Goal: Task Accomplishment & Management: Manage account settings

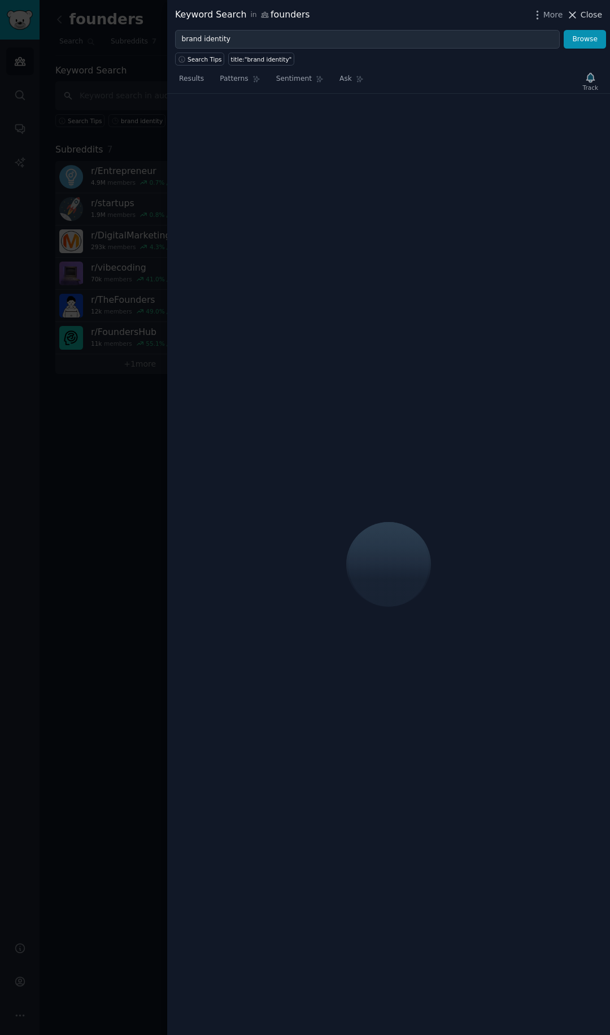
click at [588, 15] on span "Close" at bounding box center [591, 15] width 21 height 12
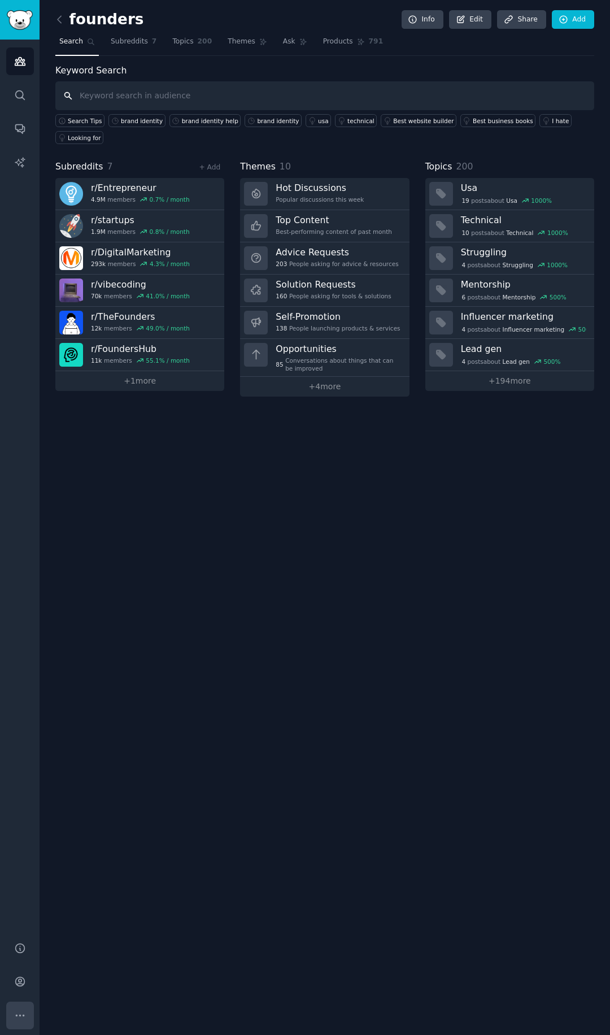
click at [19, 1015] on icon "Sidebar" at bounding box center [20, 1015] width 8 height 1
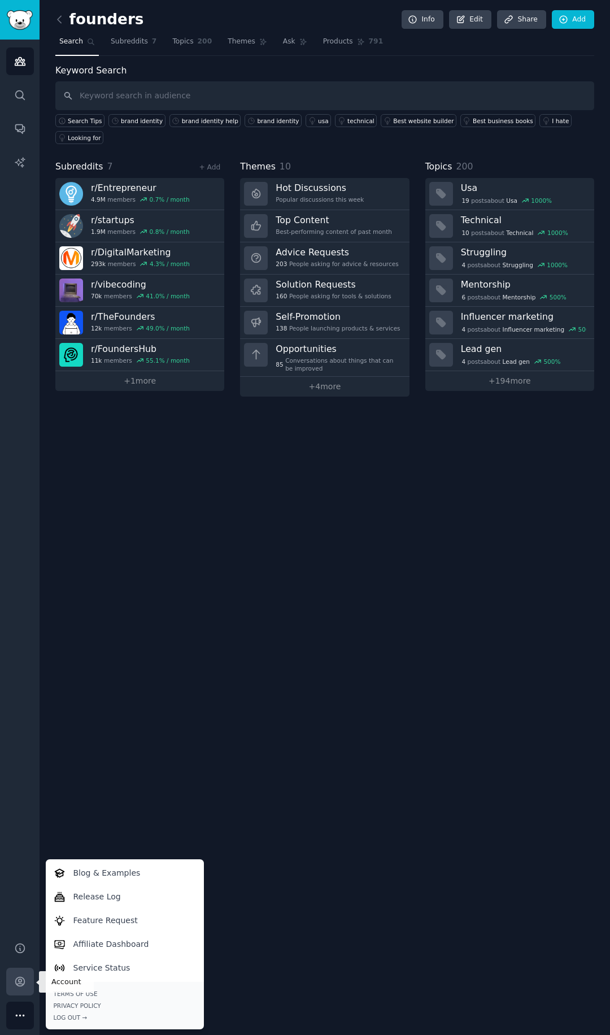
click at [21, 986] on icon "Sidebar" at bounding box center [20, 982] width 12 height 12
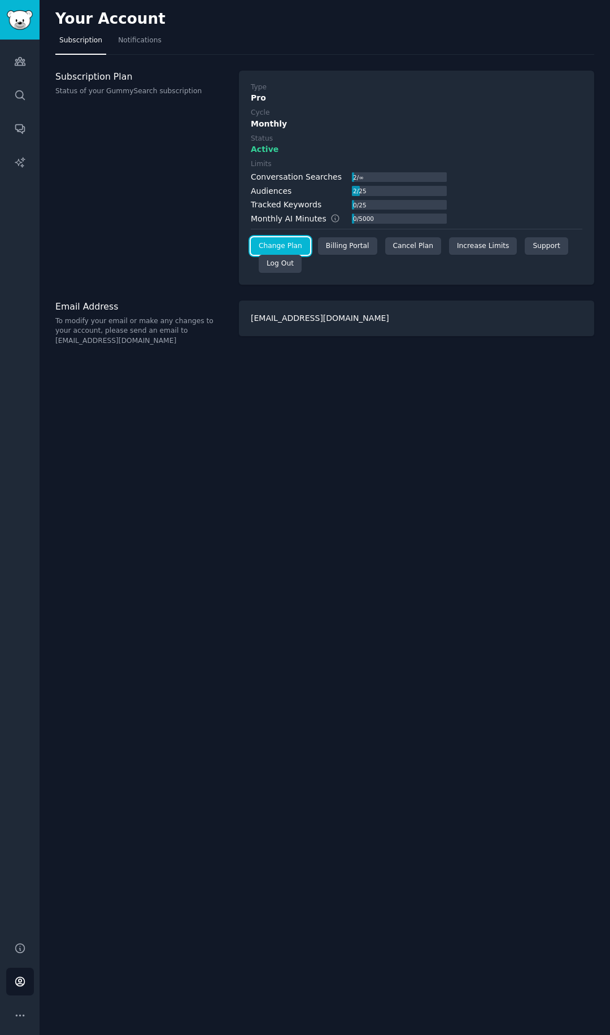
click at [278, 238] on link "Change Plan" at bounding box center [280, 246] width 59 height 18
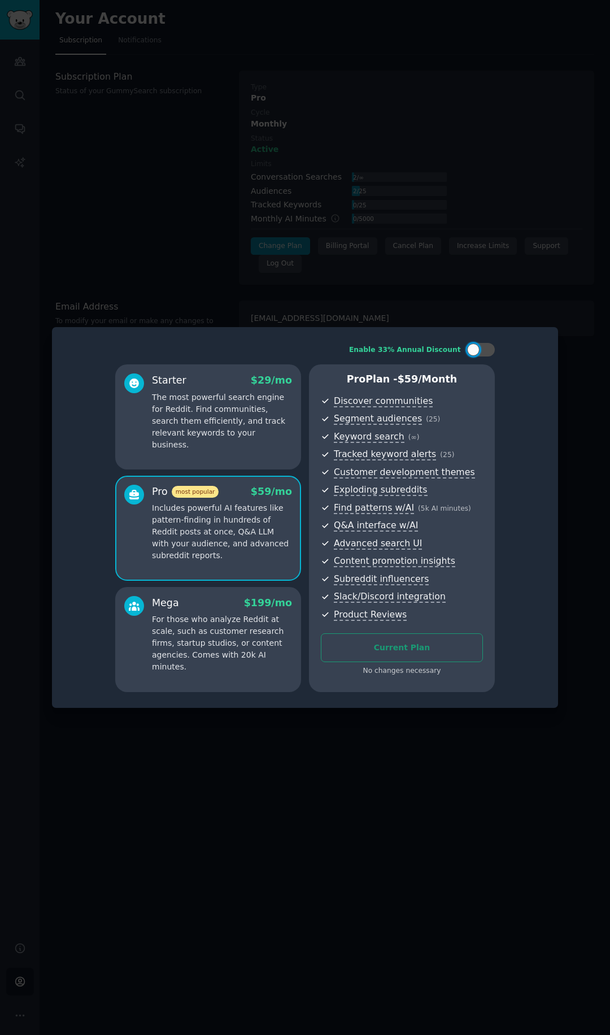
click at [340, 297] on div at bounding box center [305, 517] width 610 height 1035
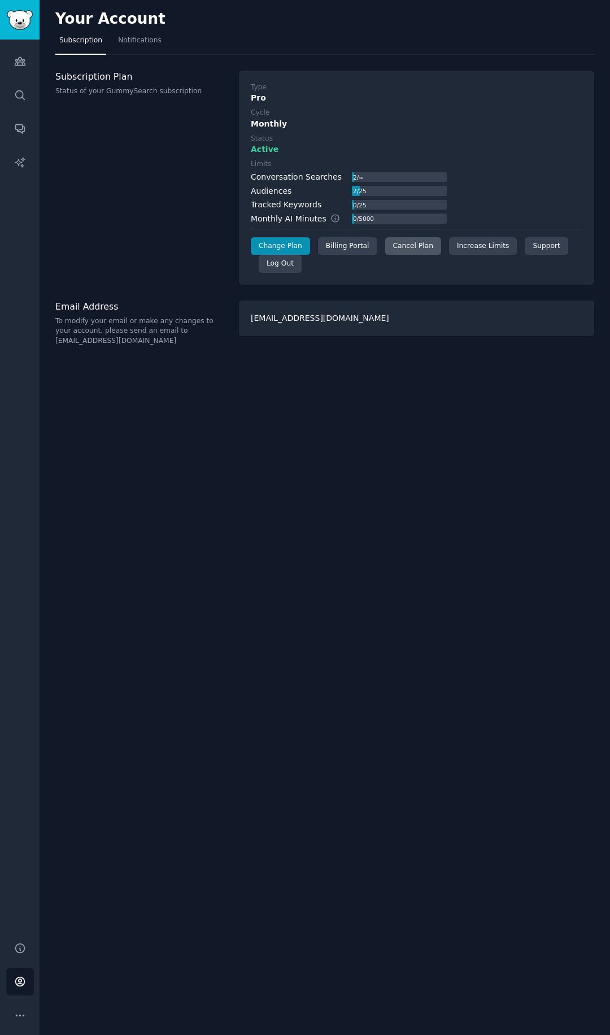
click at [415, 249] on div "Cancel Plan" at bounding box center [413, 246] width 56 height 18
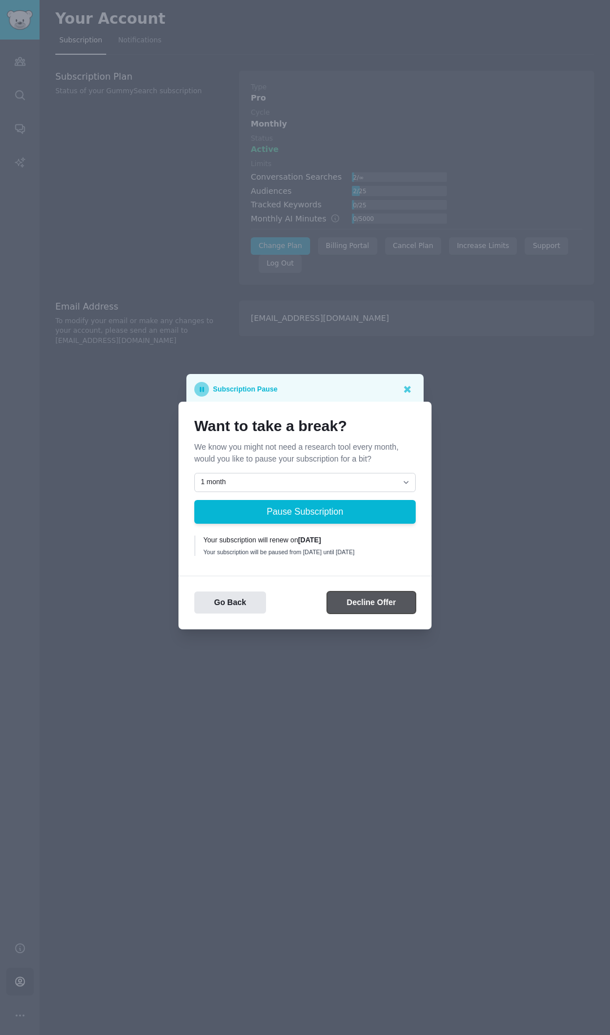
click at [351, 606] on button "Decline Offer" at bounding box center [371, 603] width 89 height 22
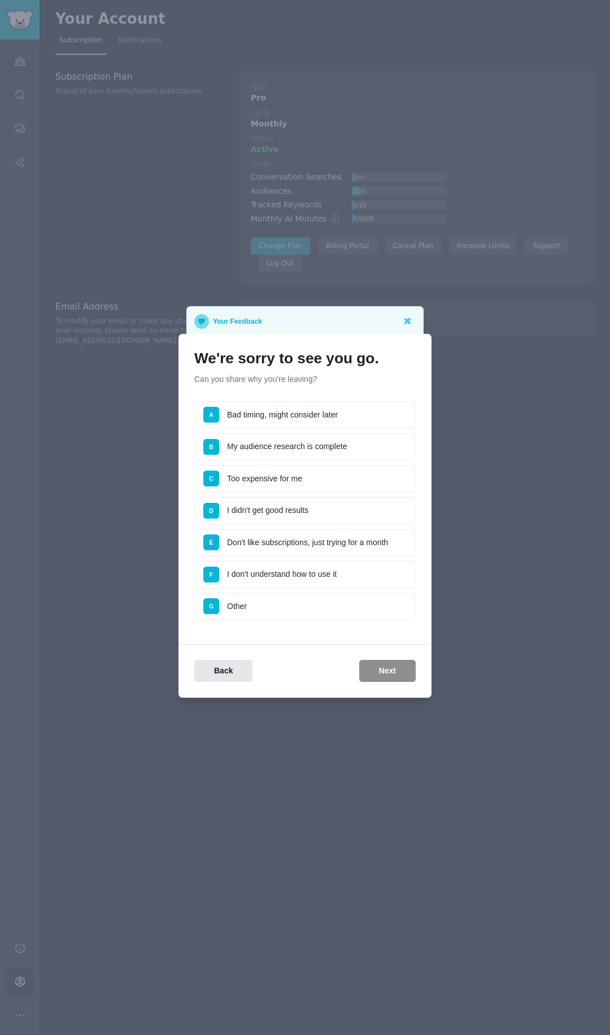
click at [307, 450] on li "B My audience research is complete" at bounding box center [305, 447] width 222 height 28
click at [377, 669] on button "Next" at bounding box center [387, 671] width 57 height 22
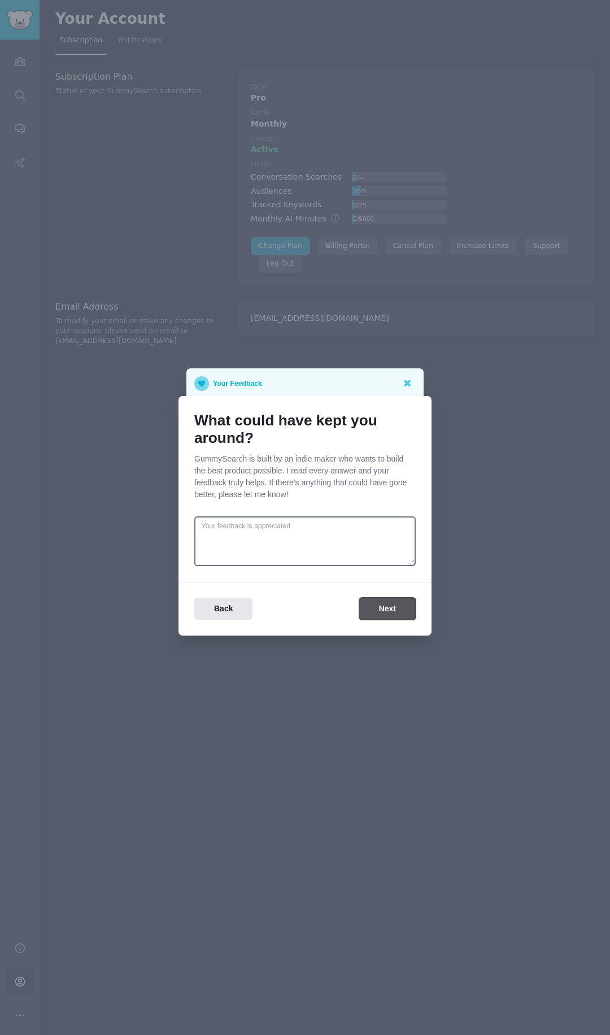
click at [378, 615] on button "Next" at bounding box center [387, 609] width 57 height 22
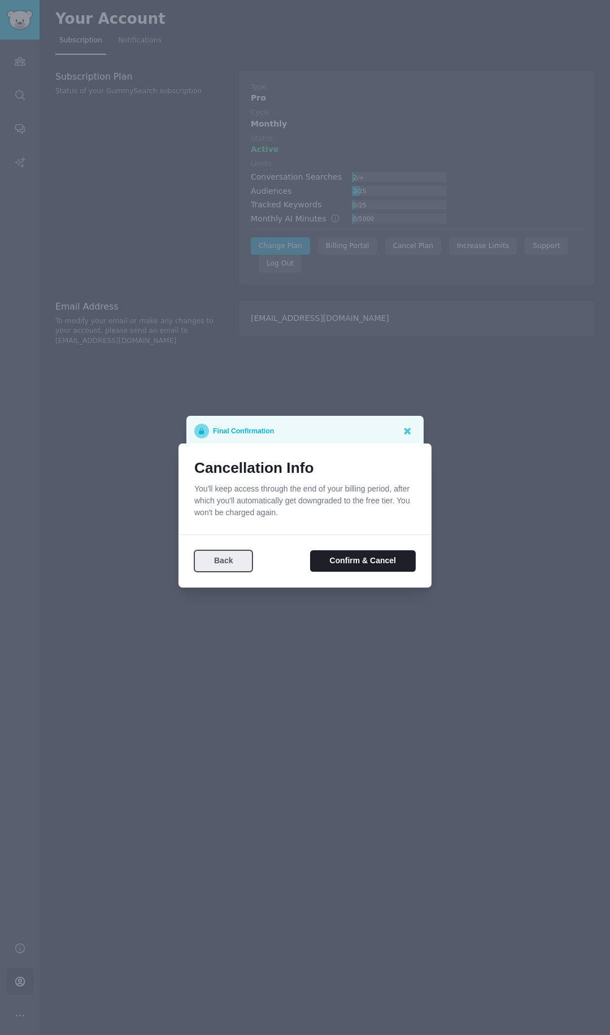
click at [238, 559] on button "Back" at bounding box center [223, 561] width 58 height 22
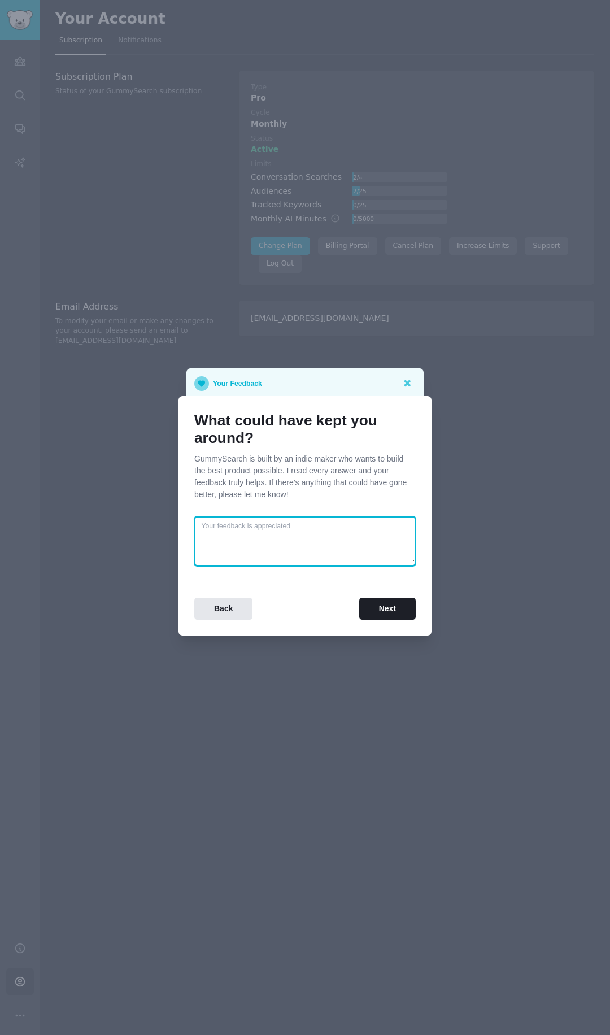
click at [292, 524] on textarea at bounding box center [305, 541] width 222 height 50
type textarea "We dont have the bandwidth yet"
click at [380, 610] on button "Next" at bounding box center [387, 609] width 57 height 22
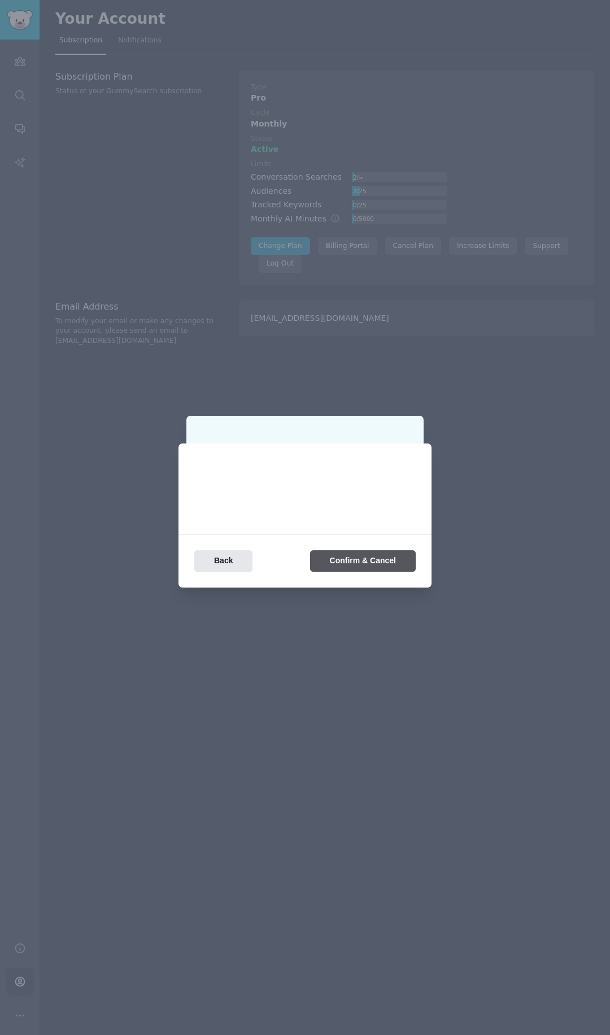
click at [380, 610] on div at bounding box center [305, 517] width 610 height 1035
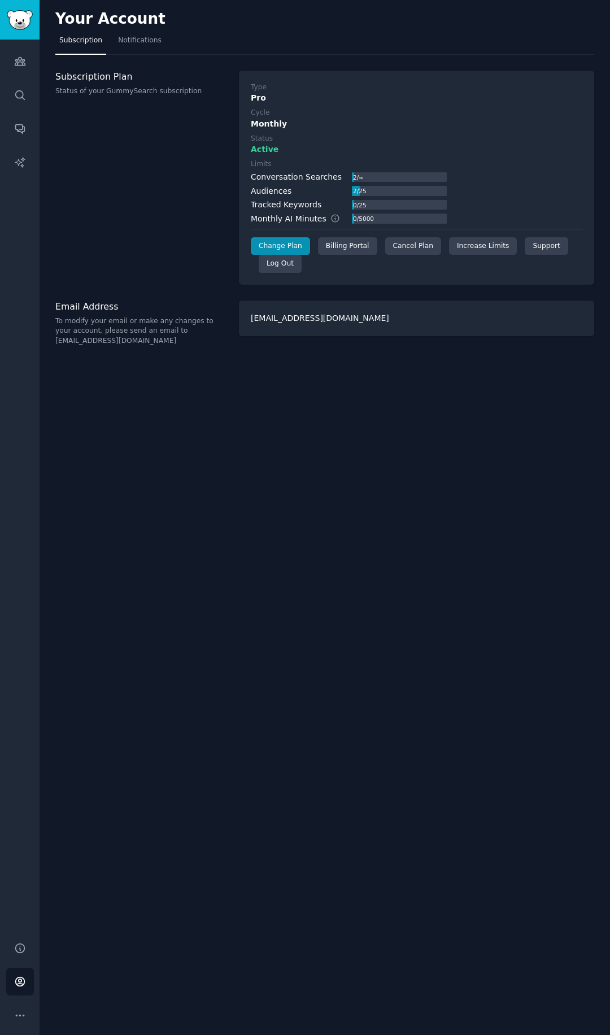
click at [375, 555] on div "Your Account Subscription Notifications Subscription Plan Status of your GummyS…" at bounding box center [325, 517] width 571 height 1035
click at [406, 250] on div "Cancel Plan" at bounding box center [413, 246] width 56 height 18
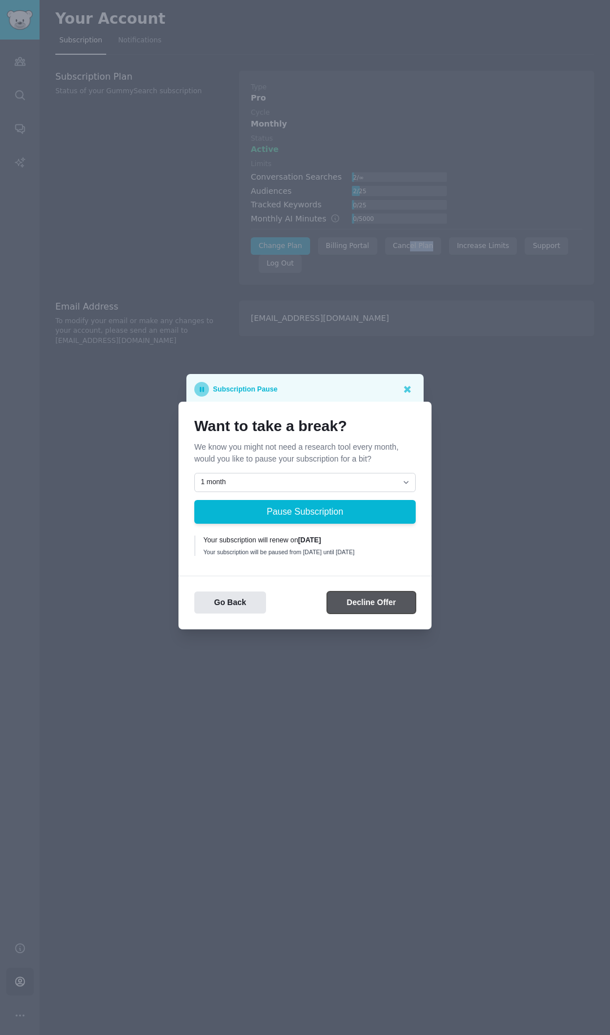
click at [355, 602] on button "Decline Offer" at bounding box center [371, 603] width 89 height 22
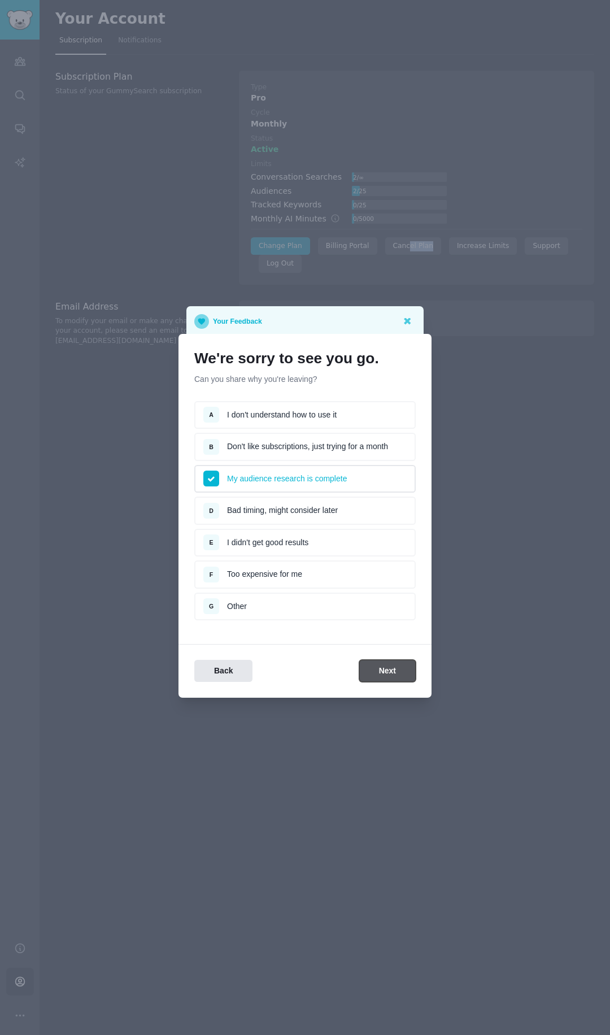
click at [379, 666] on button "Next" at bounding box center [387, 671] width 57 height 22
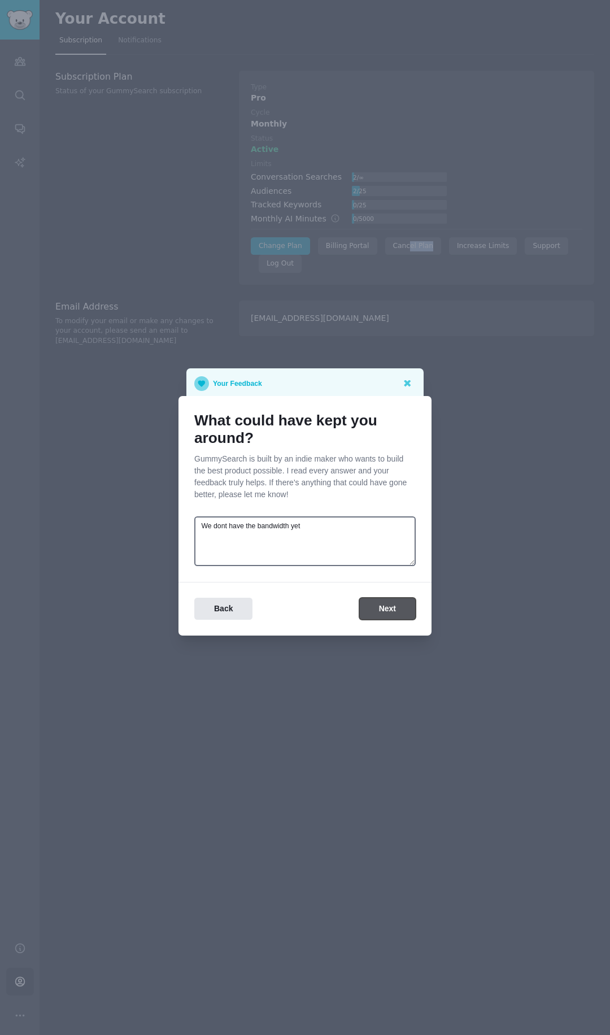
click at [374, 598] on button "Next" at bounding box center [387, 609] width 57 height 22
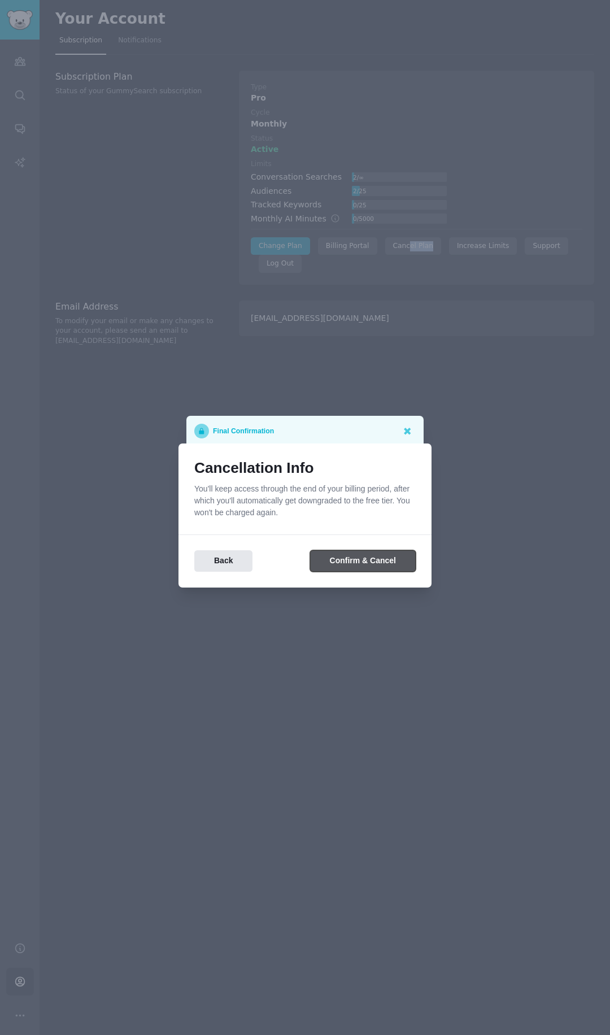
click at [372, 561] on button "Confirm & Cancel" at bounding box center [363, 561] width 106 height 22
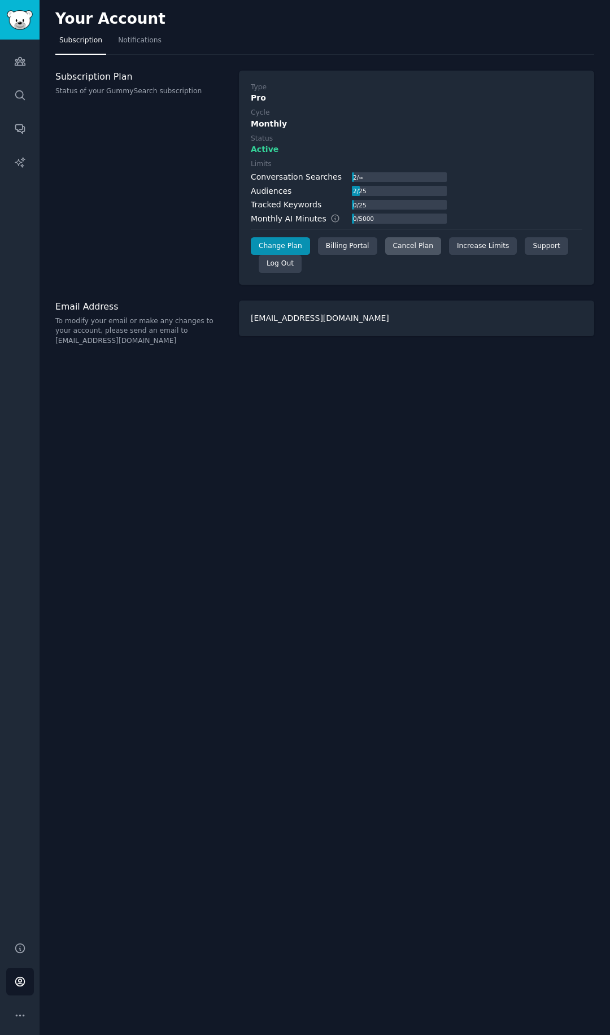
click at [393, 247] on div "Cancel Plan" at bounding box center [413, 246] width 56 height 18
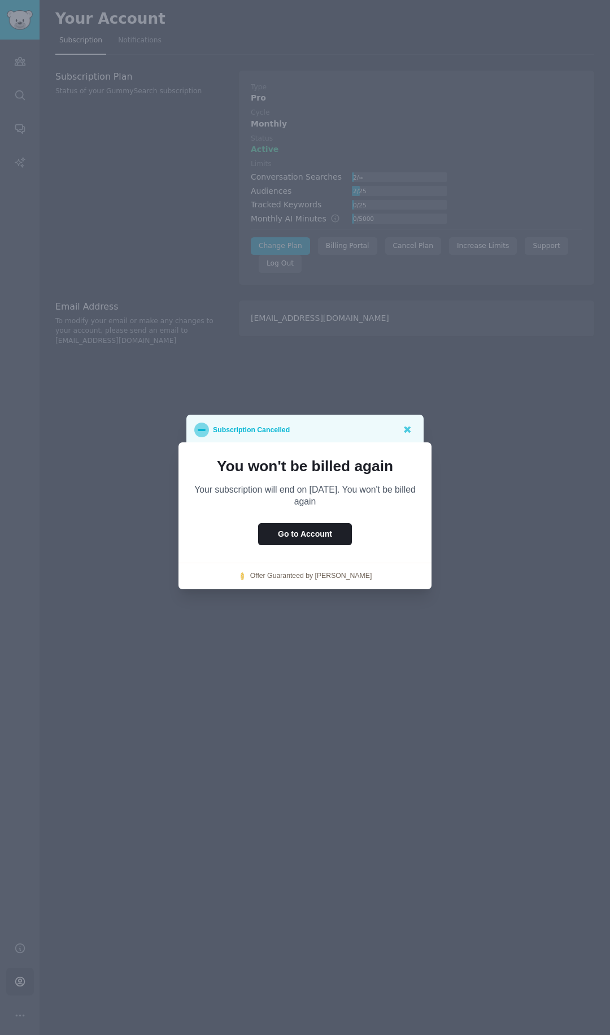
click at [370, 389] on div at bounding box center [305, 517] width 610 height 1035
